Goal: Task Accomplishment & Management: Complete application form

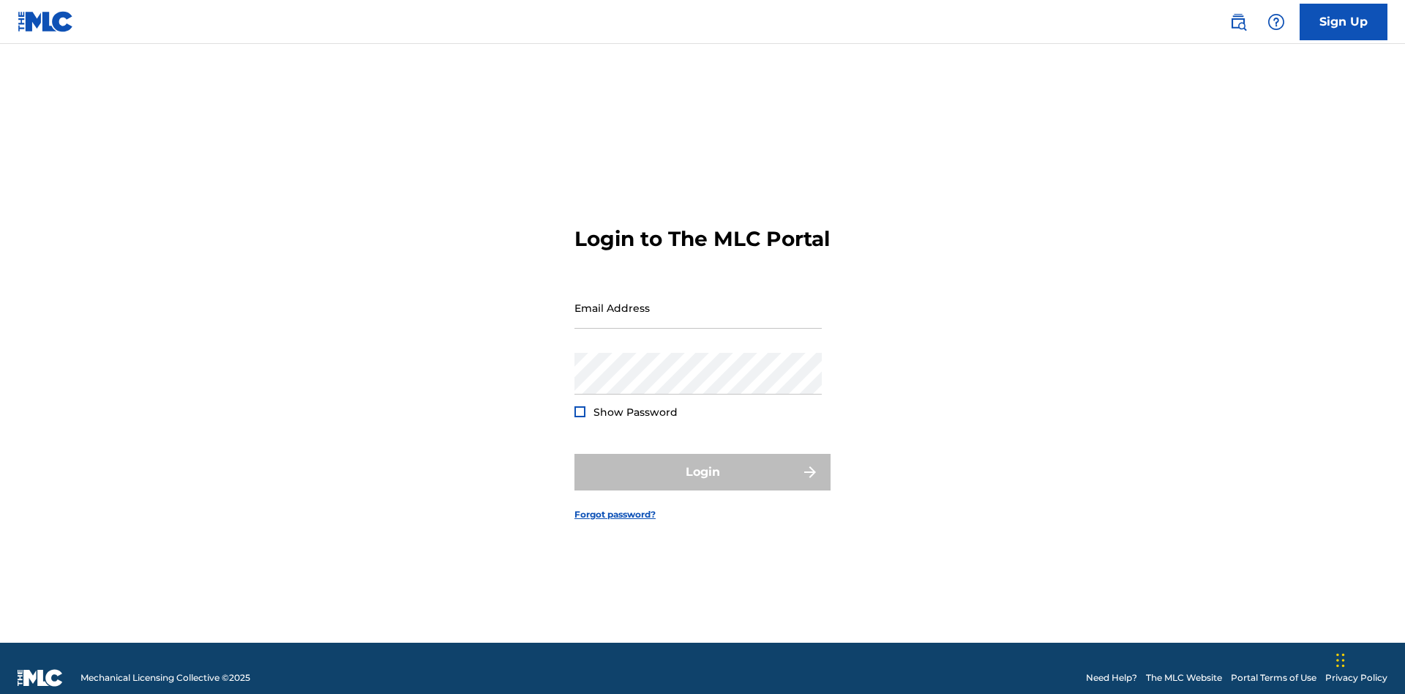
scroll to position [19, 0]
click at [698, 301] on input "Email Address" at bounding box center [697, 308] width 247 height 42
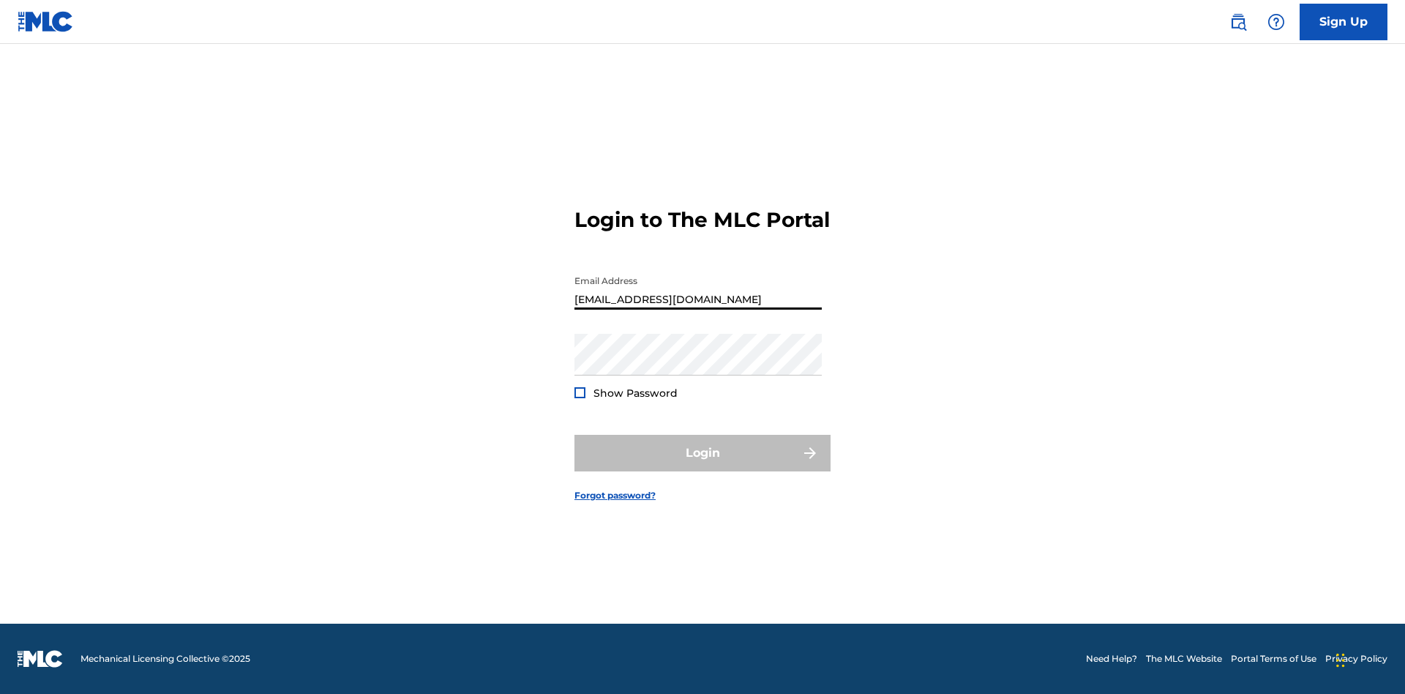
type input "[EMAIL_ADDRESS][DOMAIN_NAME]"
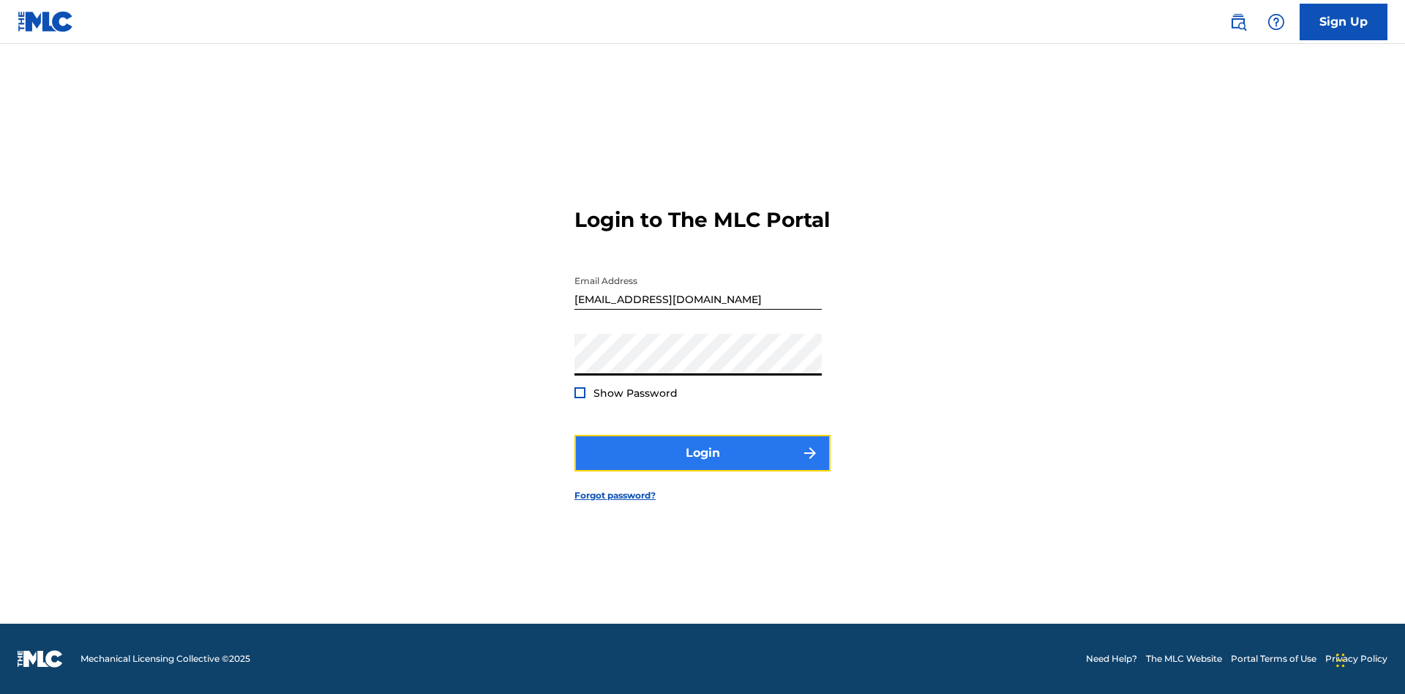
click at [702, 465] on button "Login" at bounding box center [702, 453] width 256 height 37
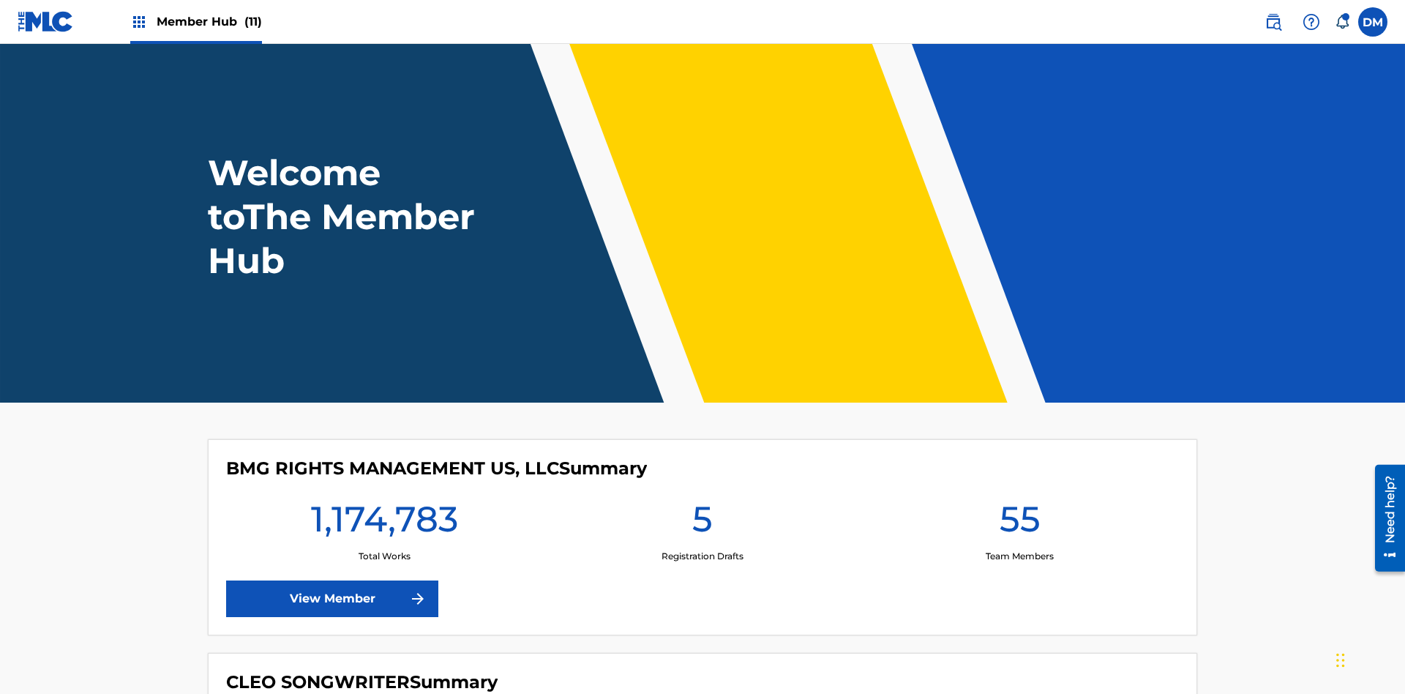
scroll to position [63, 0]
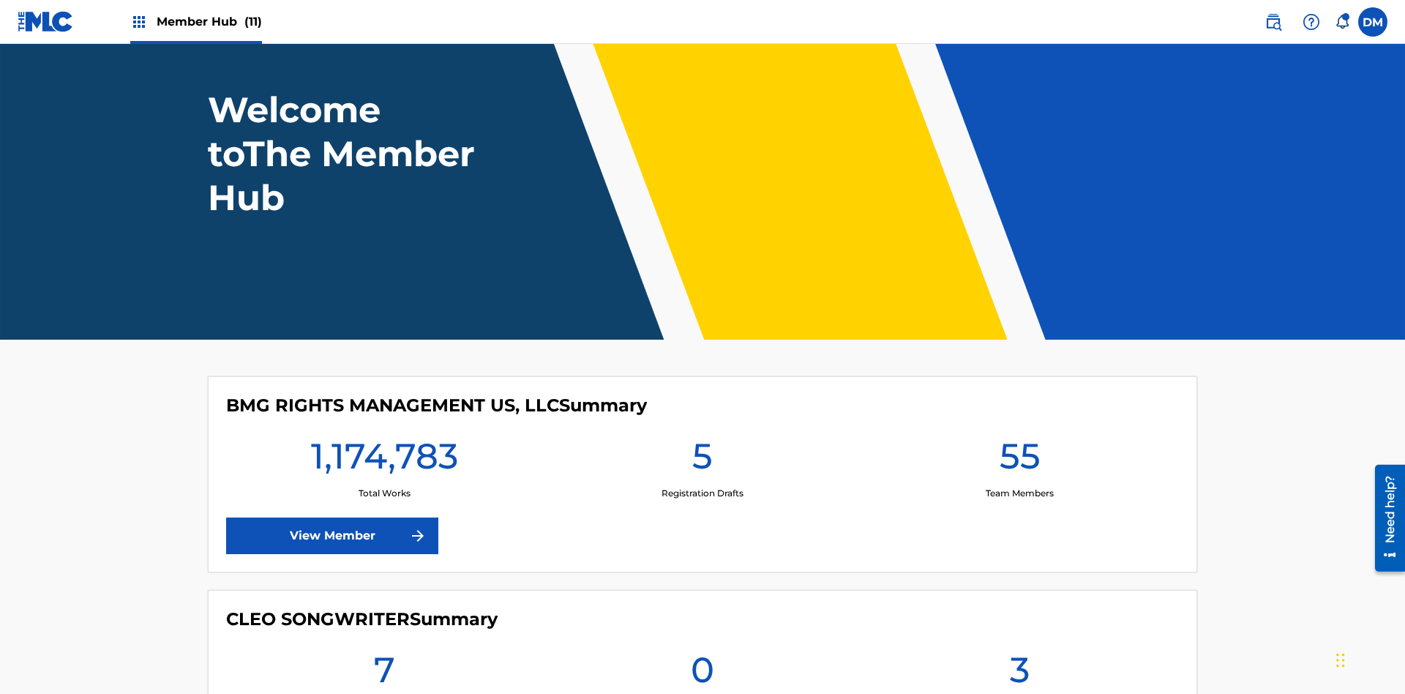
click at [209, 21] on span "Member Hub (11)" at bounding box center [209, 21] width 105 height 17
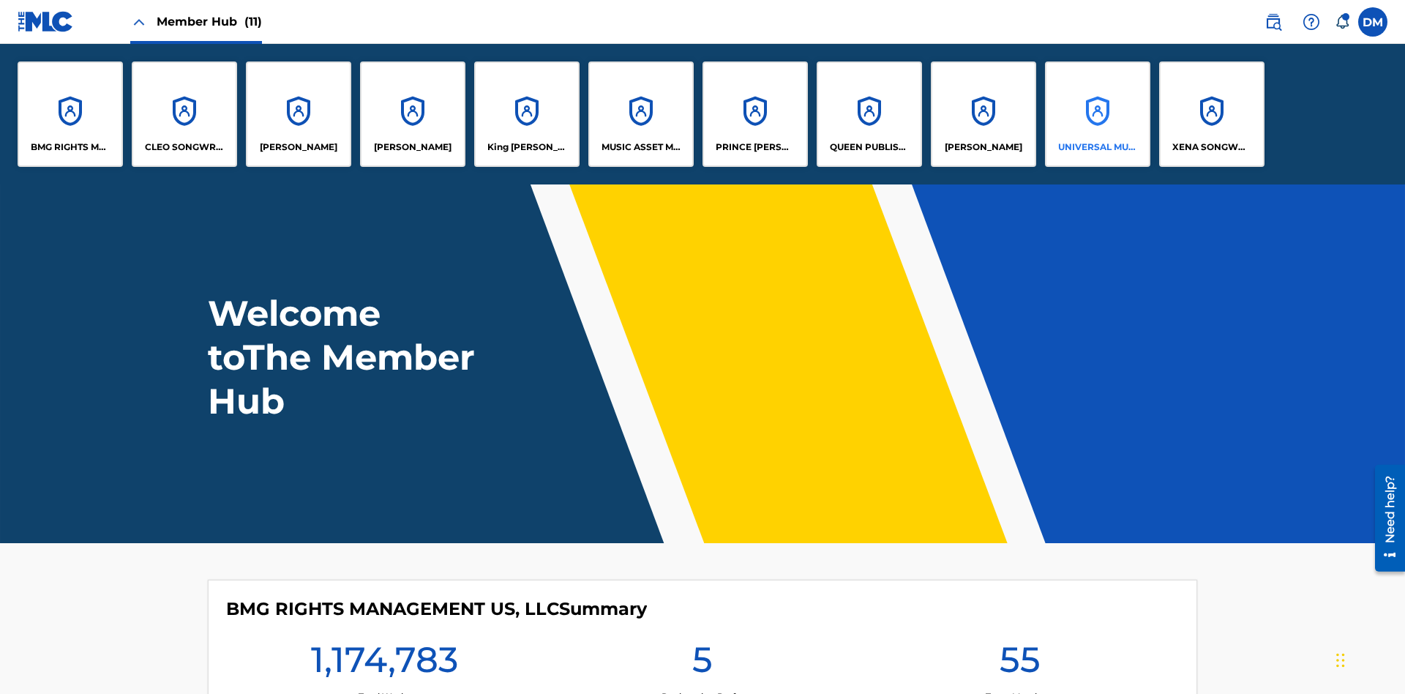
click at [1097, 147] on p "UNIVERSAL MUSIC PUB GROUP" at bounding box center [1098, 146] width 80 height 13
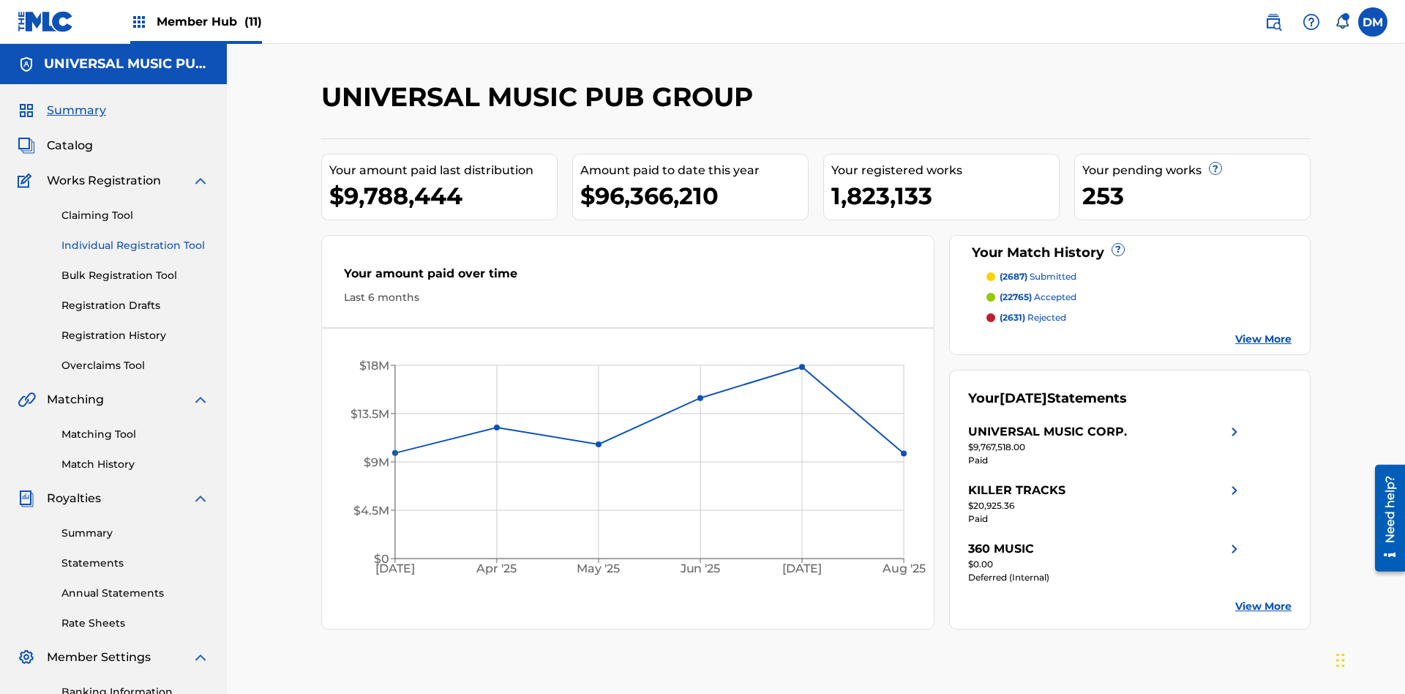
click at [135, 238] on link "Individual Registration Tool" at bounding box center [135, 245] width 148 height 15
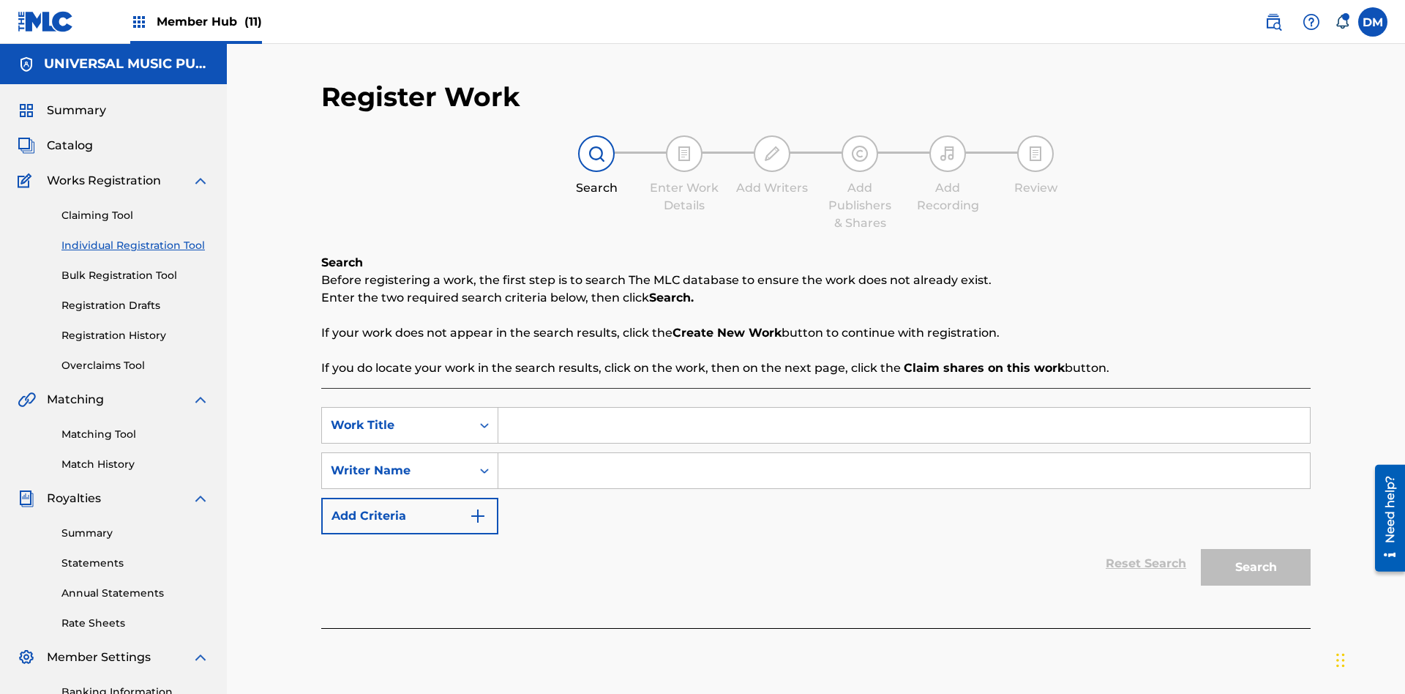
click at [904, 408] on input "Search Form" at bounding box center [903, 425] width 811 height 35
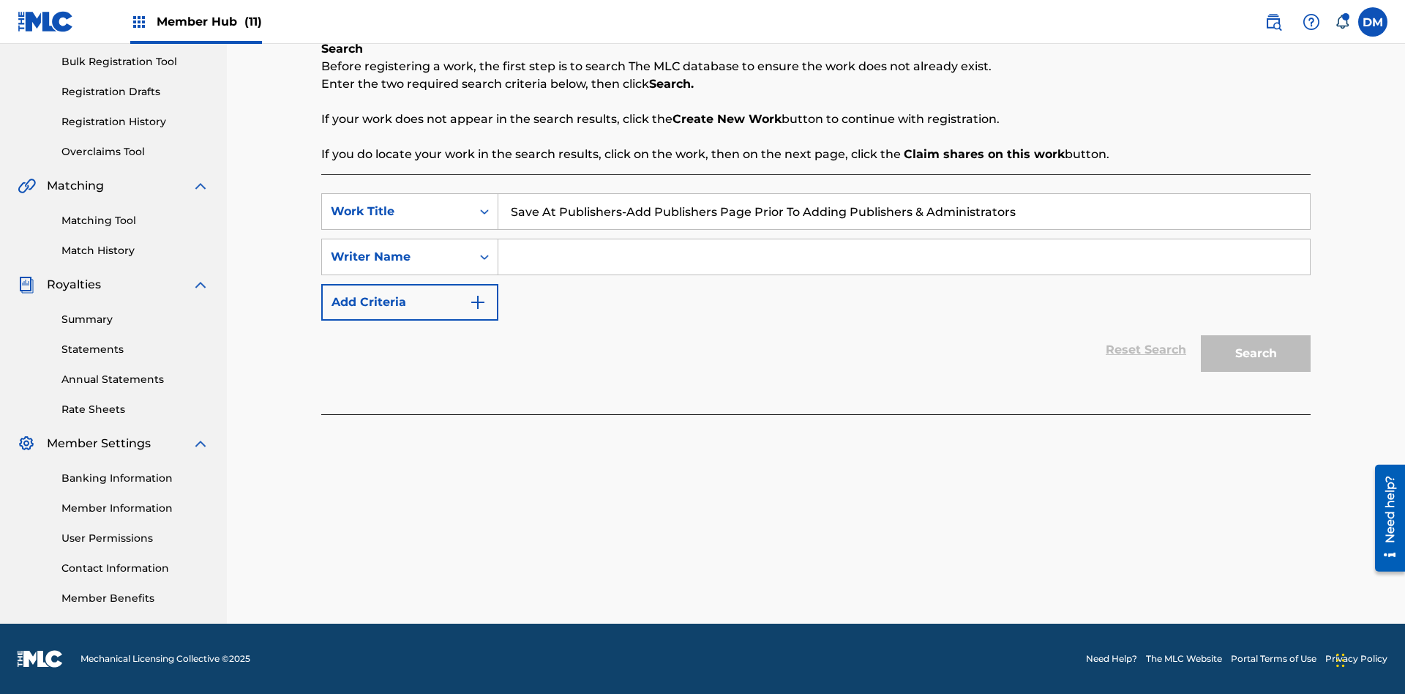
type input "Save At Publishers-Add Publishers Page Prior To Adding Publishers & Administrat…"
click at [904, 257] on input "Search Form" at bounding box center [903, 256] width 811 height 35
type input "QWERTYUIOP"
click at [1255, 353] on button "Search" at bounding box center [1256, 353] width 110 height 37
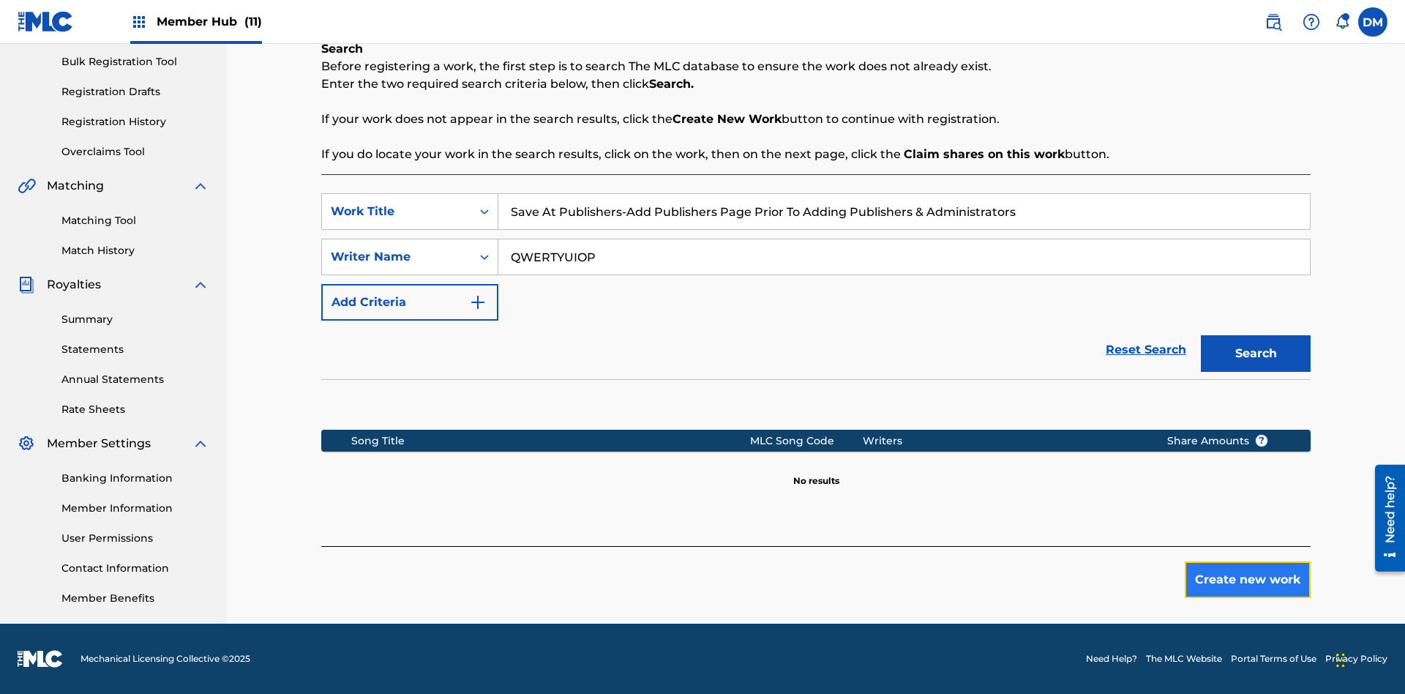
click at [1247, 579] on button "Create new work" at bounding box center [1247, 579] width 126 height 37
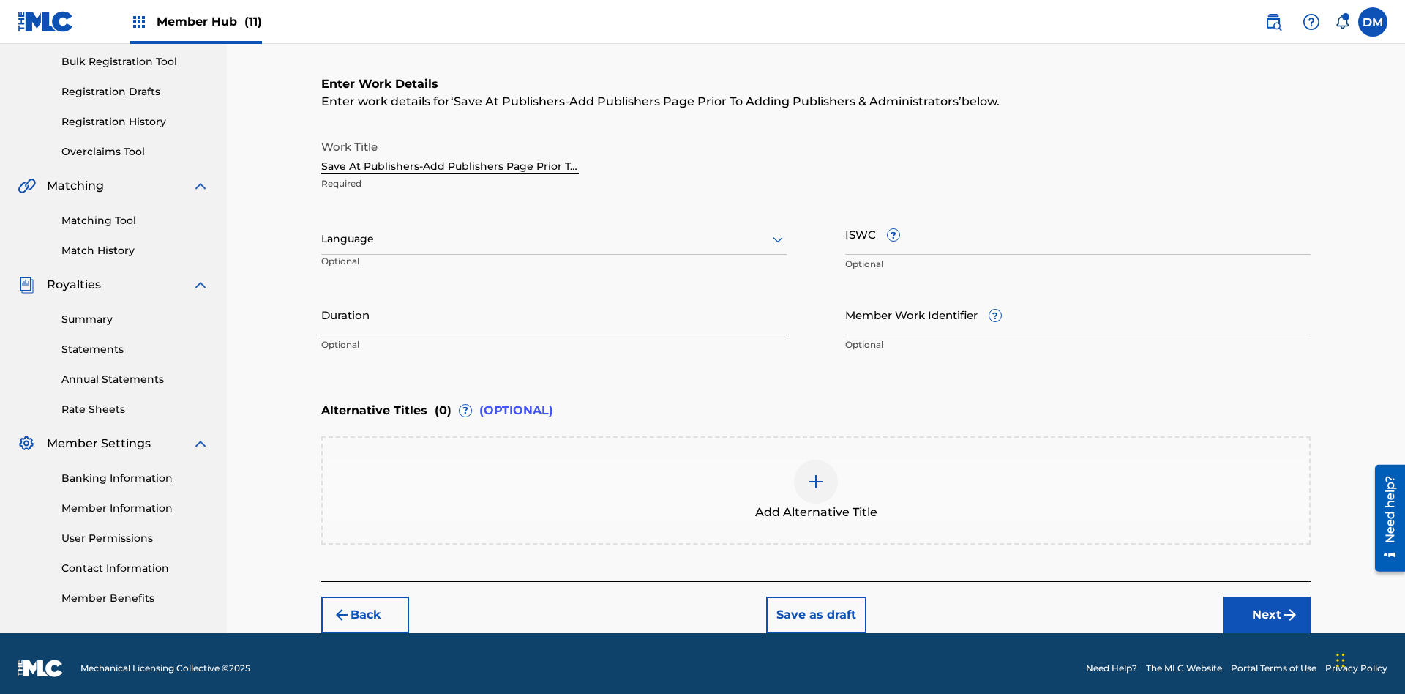
click at [554, 304] on input "Duration" at bounding box center [553, 314] width 465 height 42
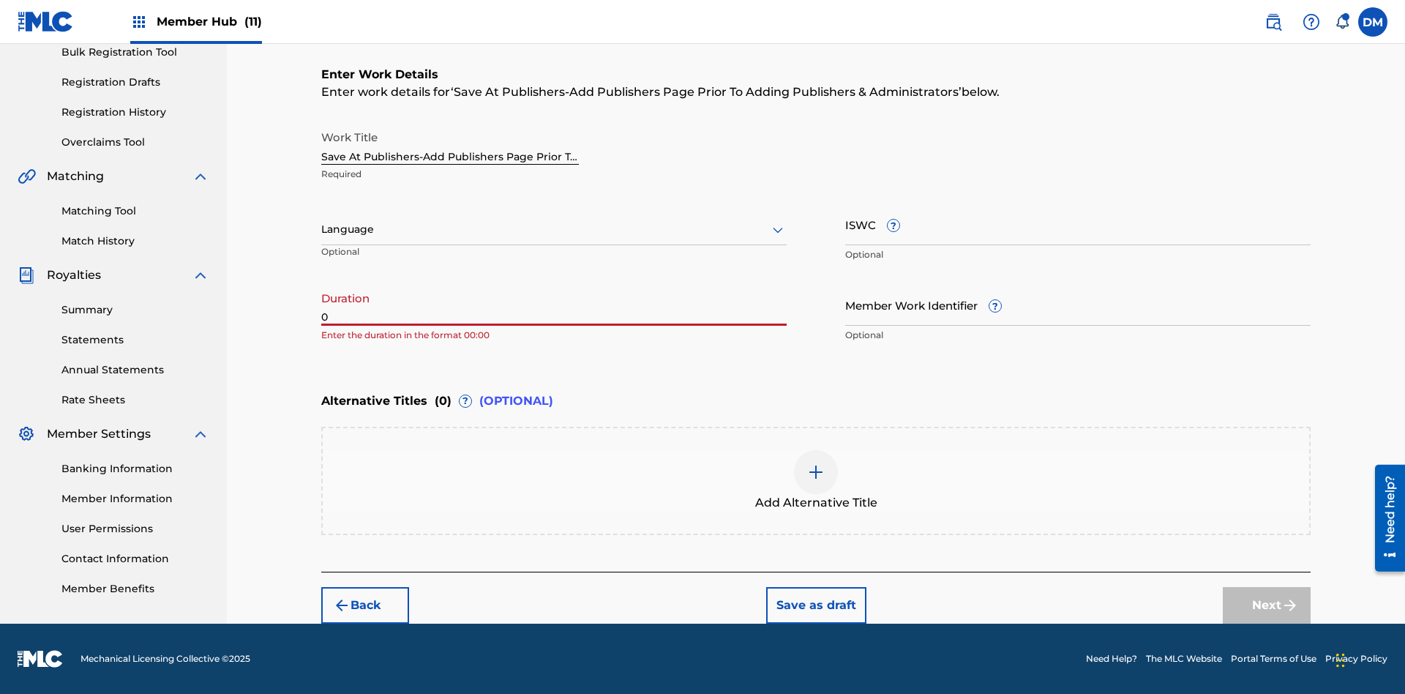
click at [554, 304] on input "0" at bounding box center [553, 305] width 465 height 42
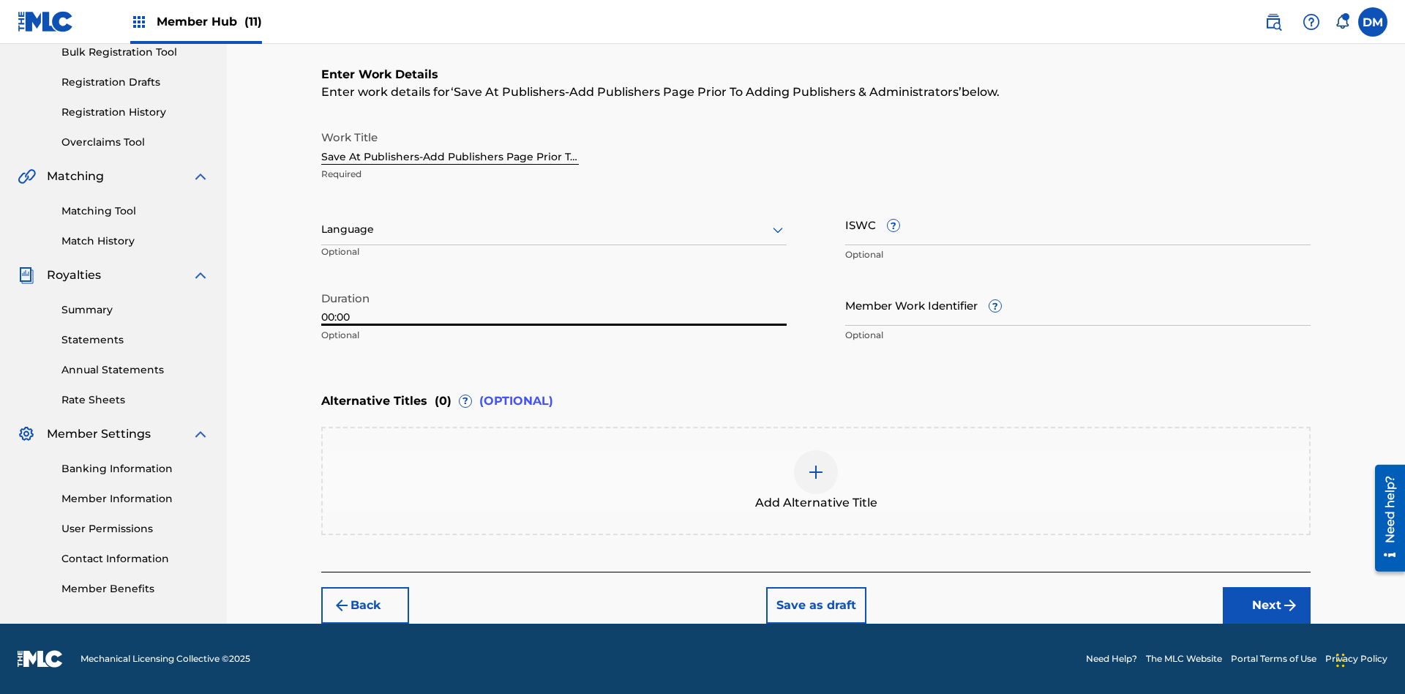
type input "00:00"
click at [778, 230] on icon at bounding box center [778, 230] width 18 height 18
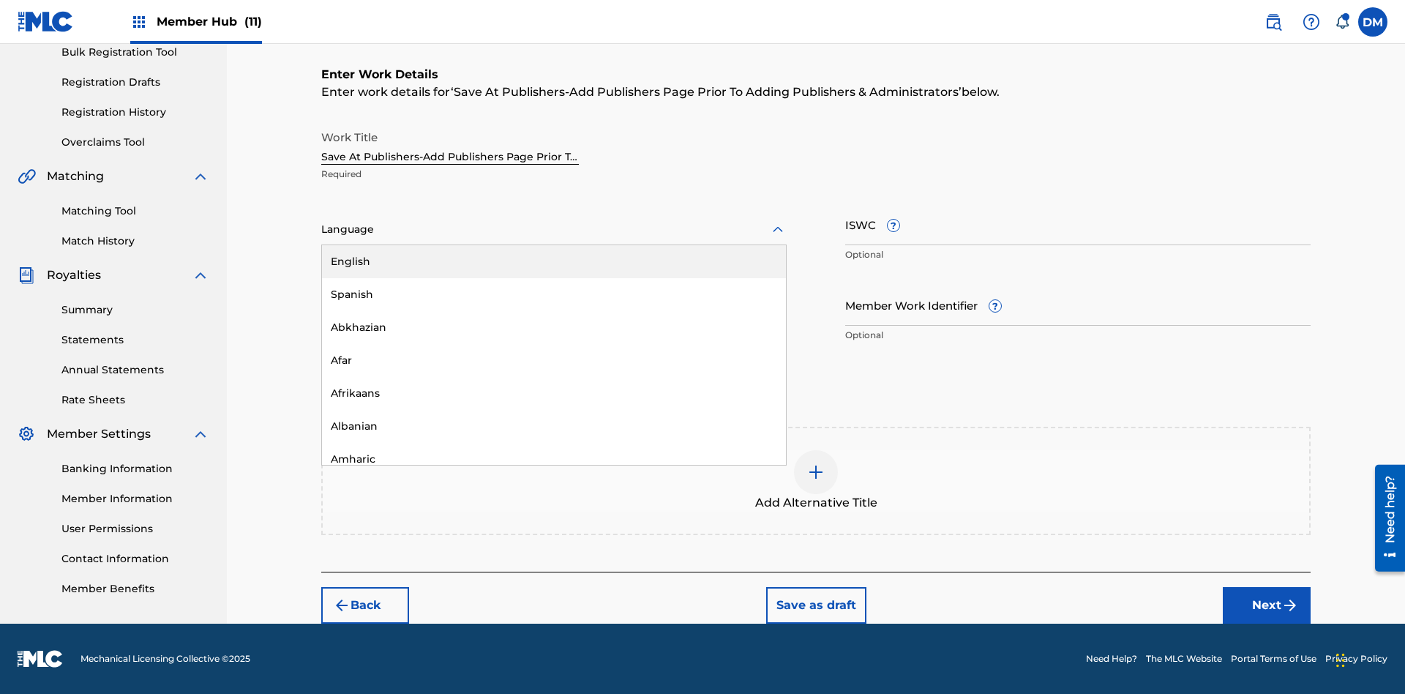
click at [554, 360] on div "Afar" at bounding box center [554, 360] width 464 height 33
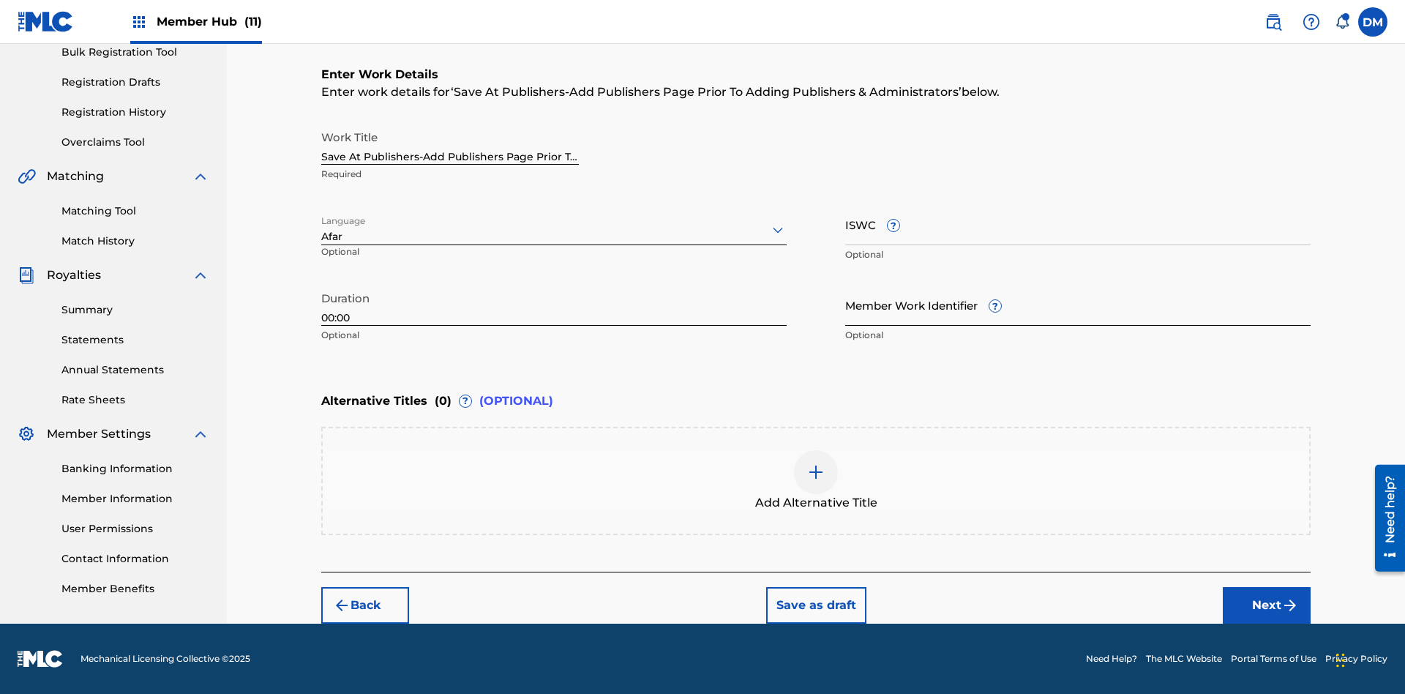
click at [1078, 304] on input "Member Work Identifier ?" at bounding box center [1077, 305] width 465 height 42
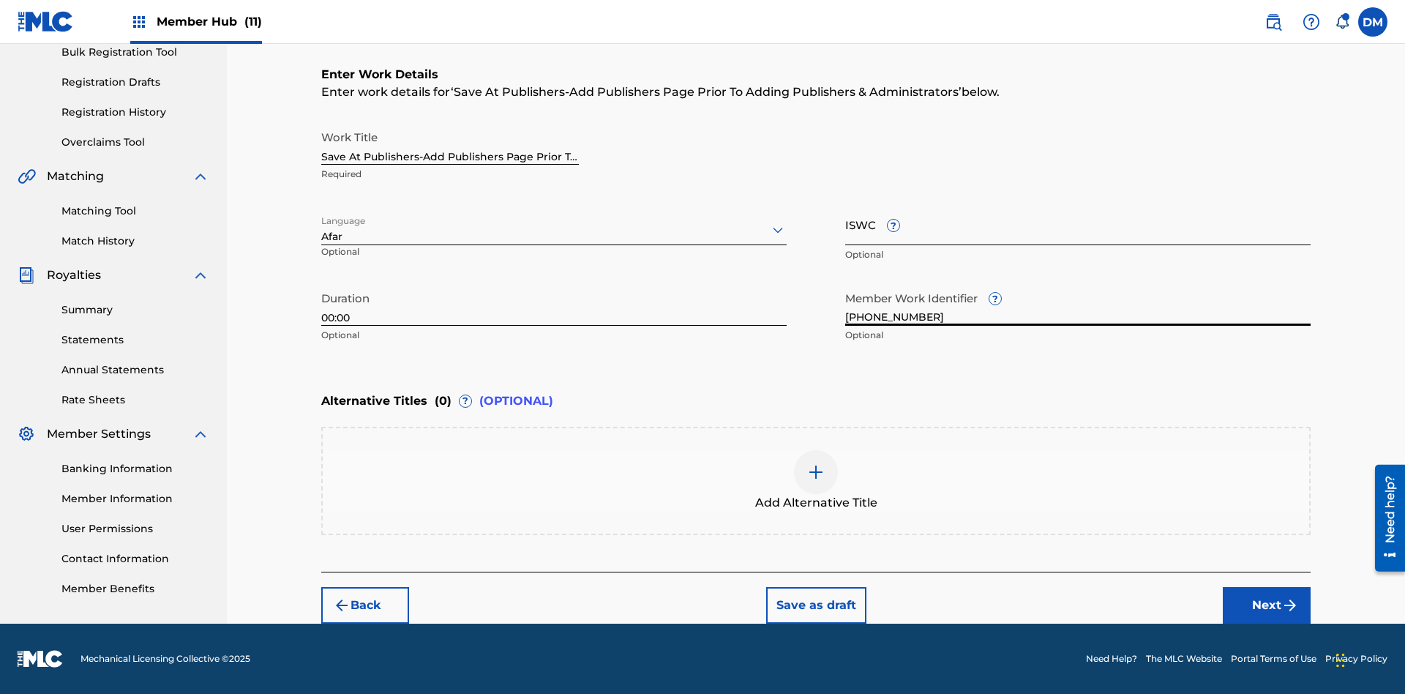
type input "[PHONE_NUMBER]"
click at [1078, 224] on input "ISWC ?" at bounding box center [1077, 224] width 465 height 42
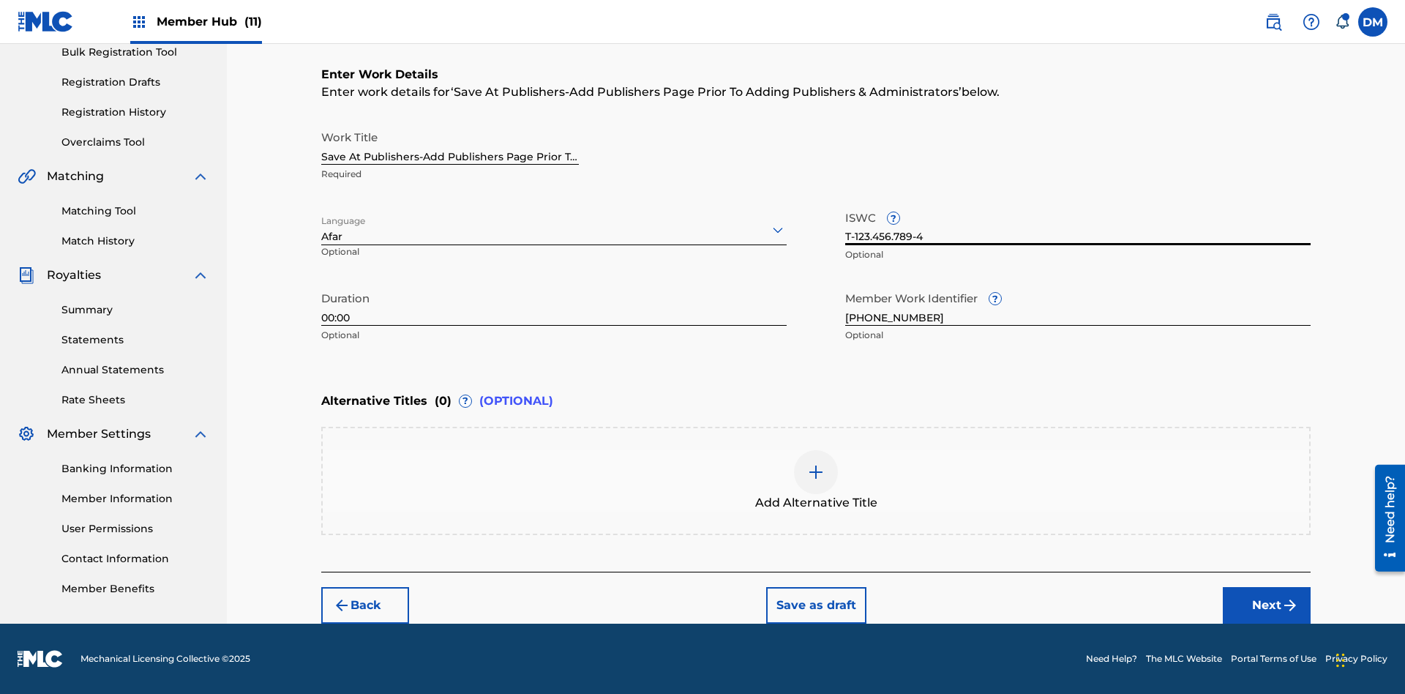
scroll to position [0, 0]
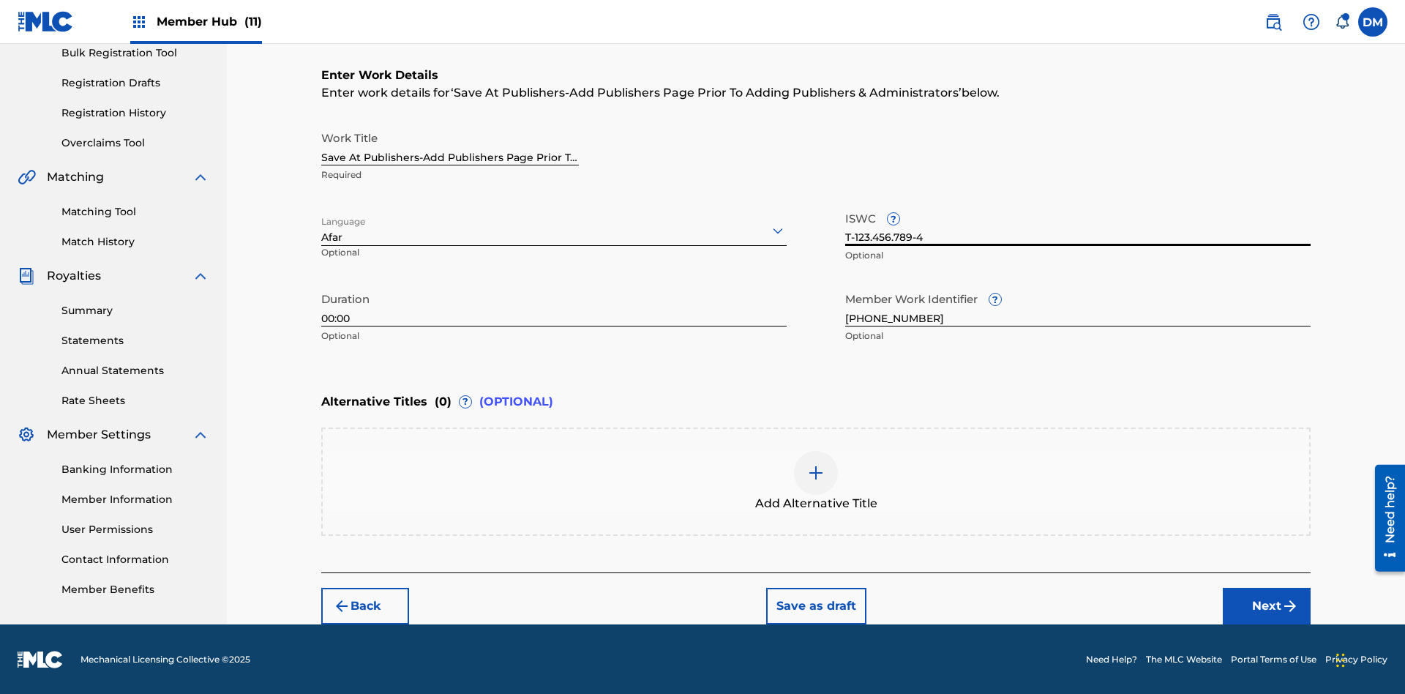
type input "T-123.456.789-4"
click at [816, 480] on img at bounding box center [816, 473] width 18 height 18
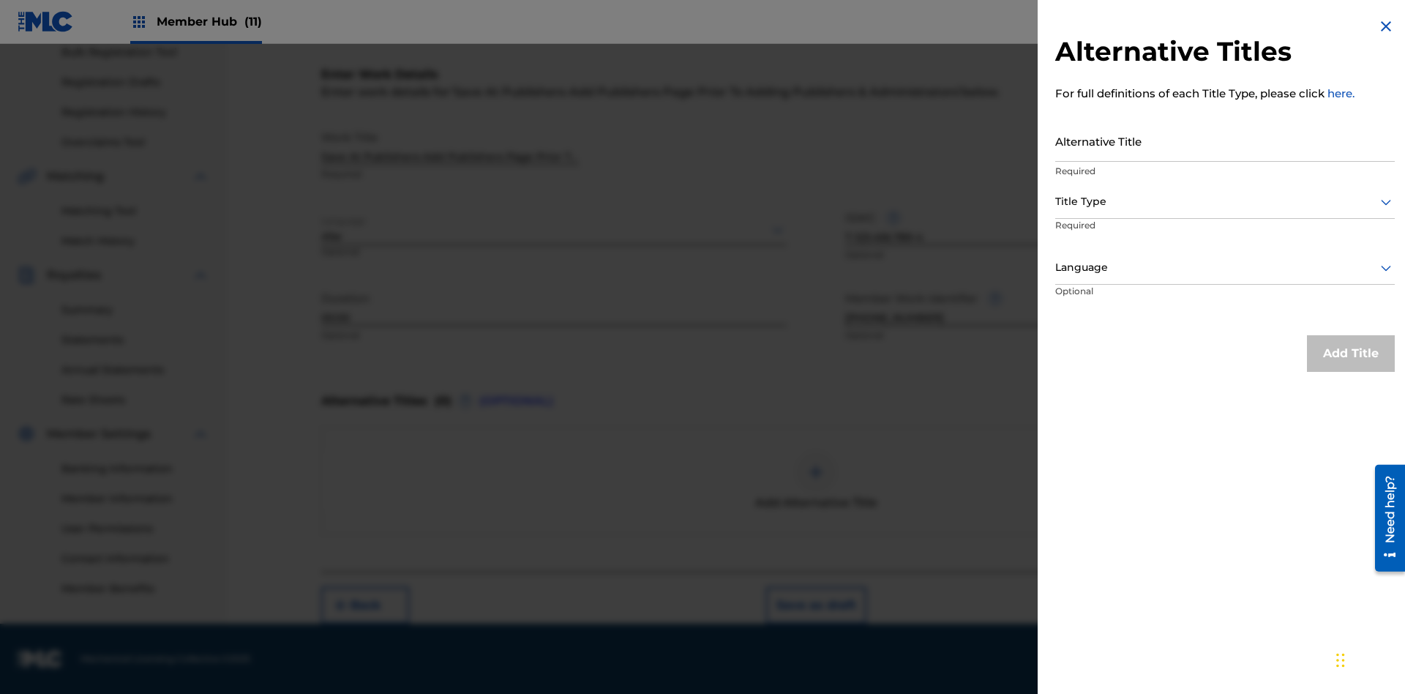
click at [1225, 140] on input "Alternative Title" at bounding box center [1224, 141] width 339 height 42
click at [1225, 201] on div at bounding box center [1224, 201] width 339 height 18
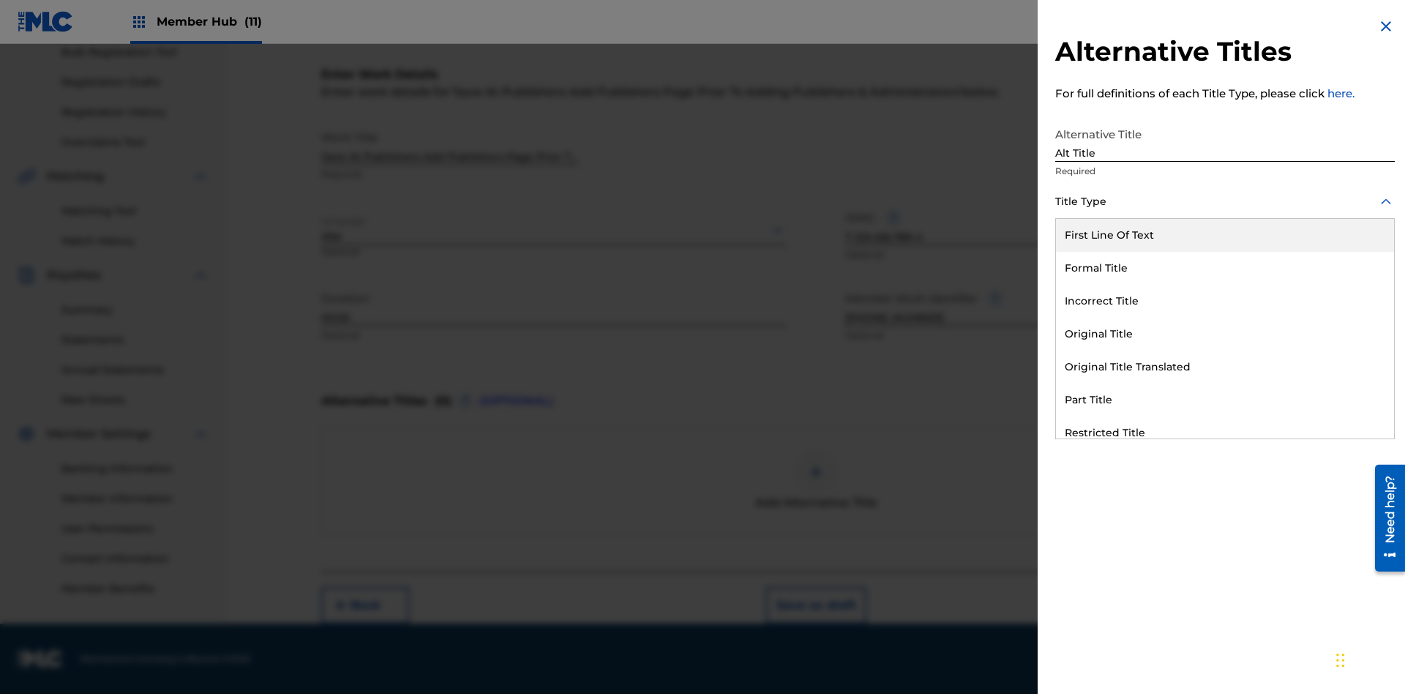
click at [1225, 334] on div "Original Title" at bounding box center [1225, 334] width 338 height 33
click at [1225, 267] on div at bounding box center [1224, 267] width 339 height 18
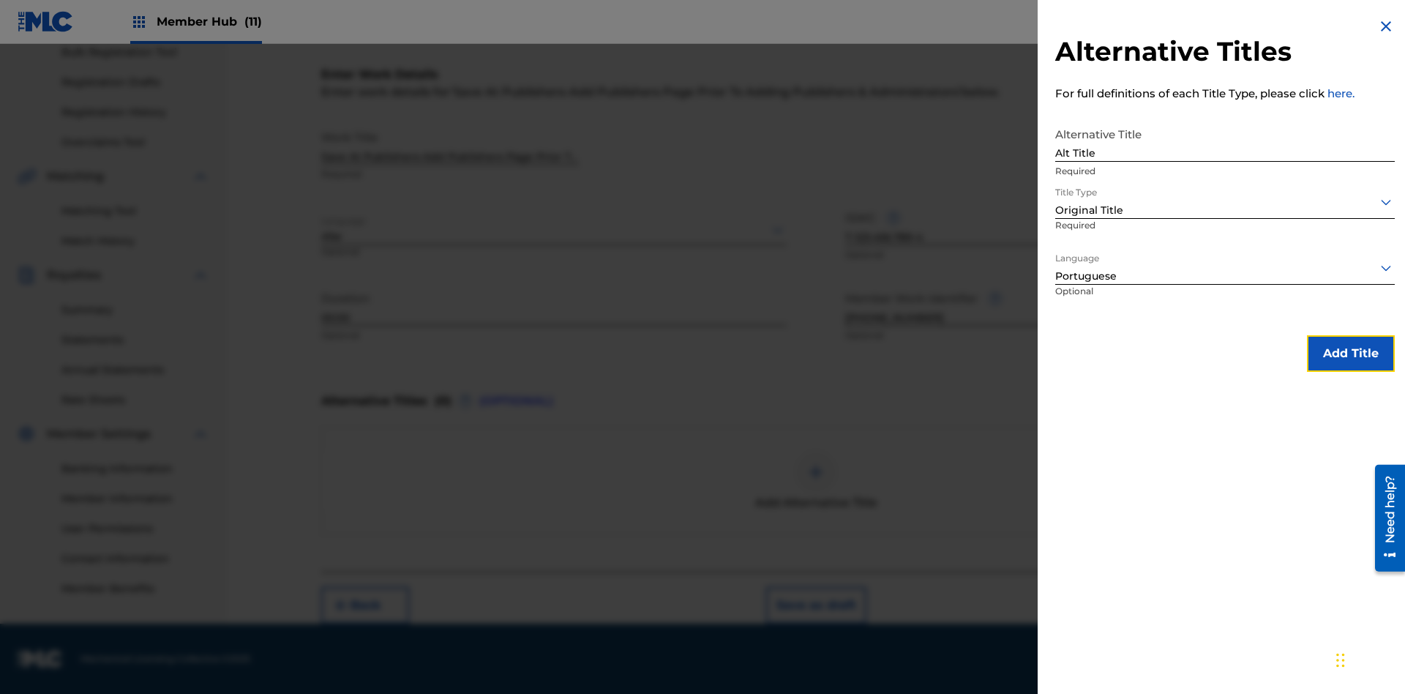
click at [1351, 353] on button "Add Title" at bounding box center [1351, 353] width 88 height 37
click at [1266, 605] on button "Next" at bounding box center [1267, 605] width 88 height 37
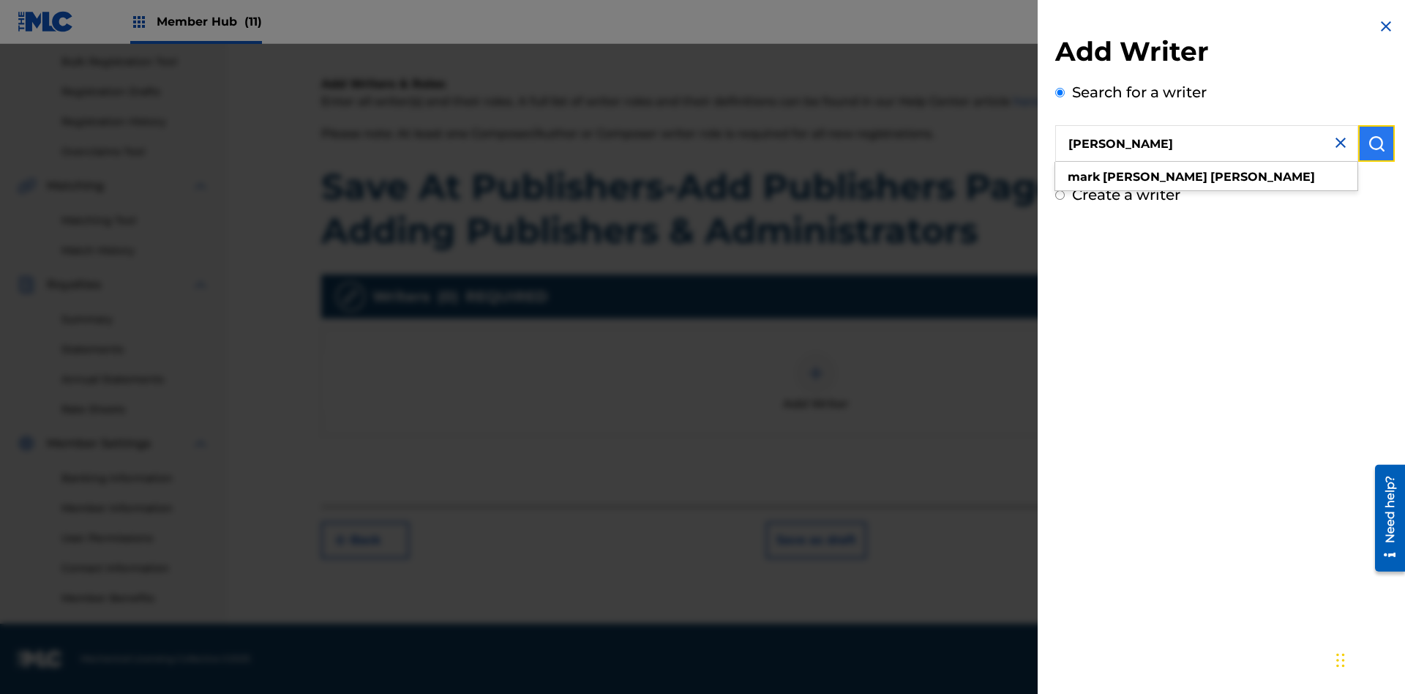
click at [1376, 143] on img "submit" at bounding box center [1376, 144] width 18 height 18
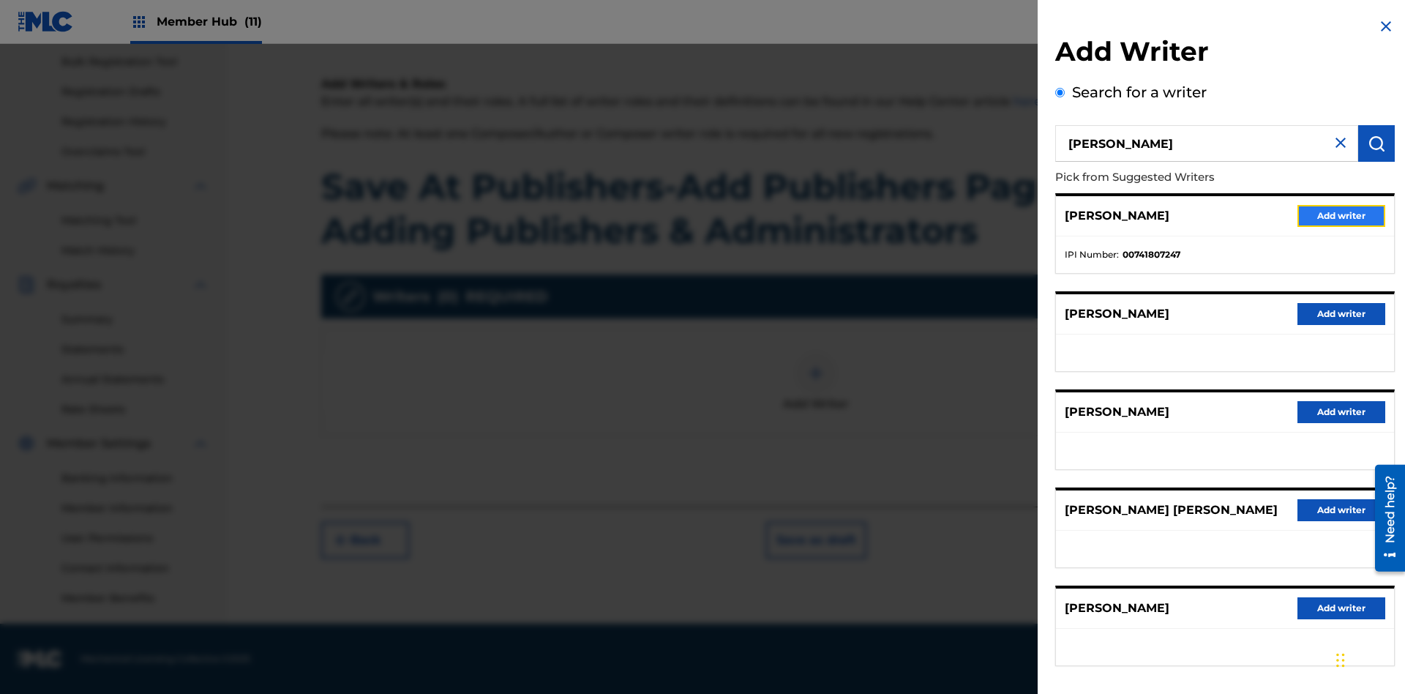
click at [1341, 215] on button "Add writer" at bounding box center [1341, 216] width 88 height 22
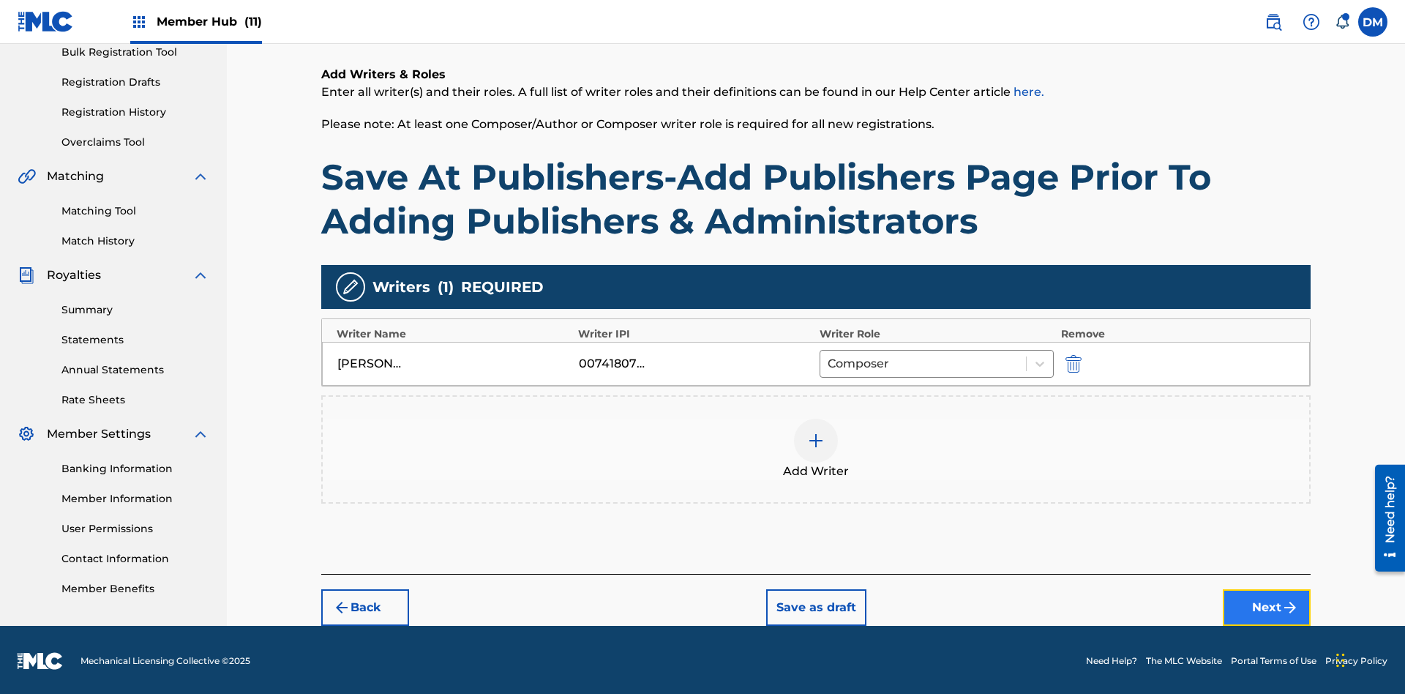
click at [1266, 605] on button "Next" at bounding box center [1267, 607] width 88 height 37
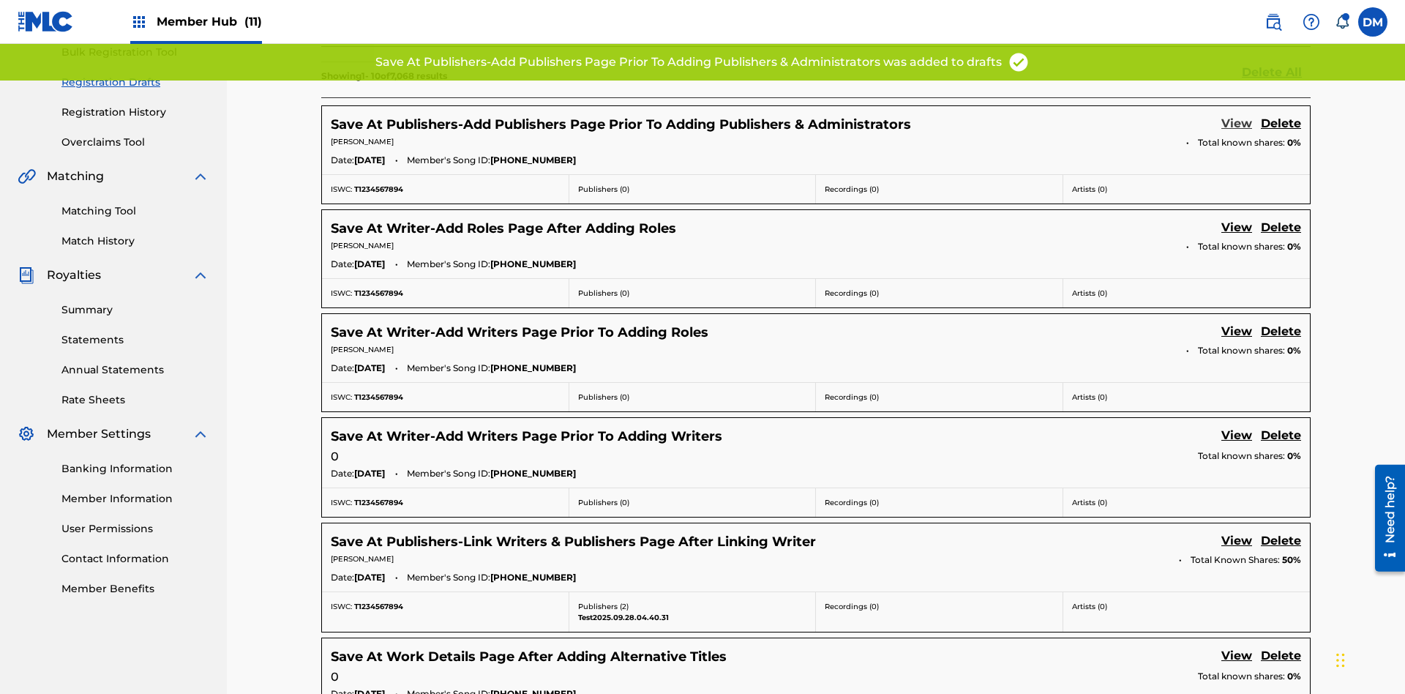
click at [1236, 115] on link "View" at bounding box center [1236, 125] width 31 height 20
